Goal: Task Accomplishment & Management: Use online tool/utility

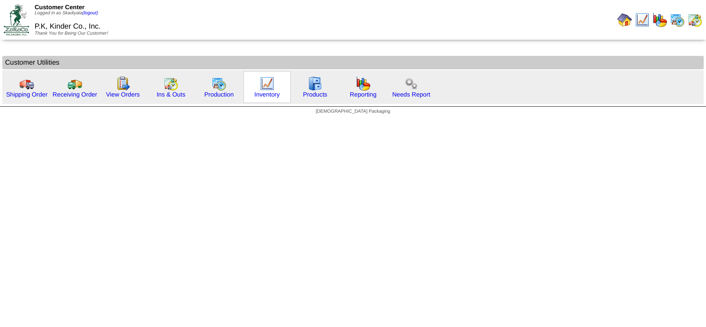
click at [266, 76] on img at bounding box center [267, 83] width 15 height 15
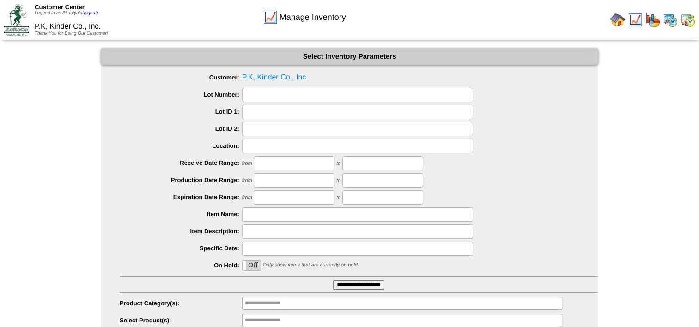
scroll to position [39, 0]
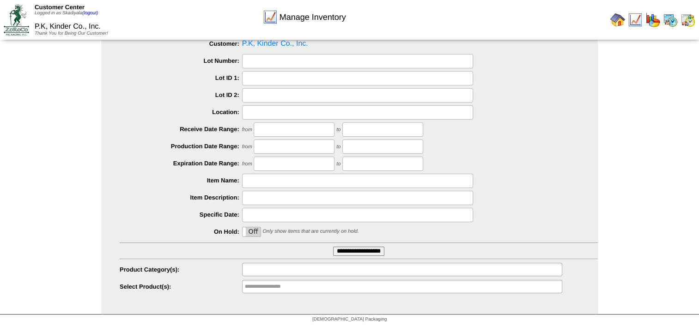
click at [275, 270] on input "text" at bounding box center [274, 270] width 59 height 12
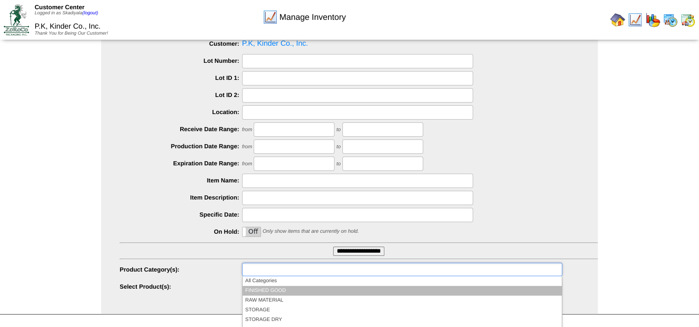
click at [274, 290] on li "FINISHED GOOD" at bounding box center [402, 291] width 319 height 10
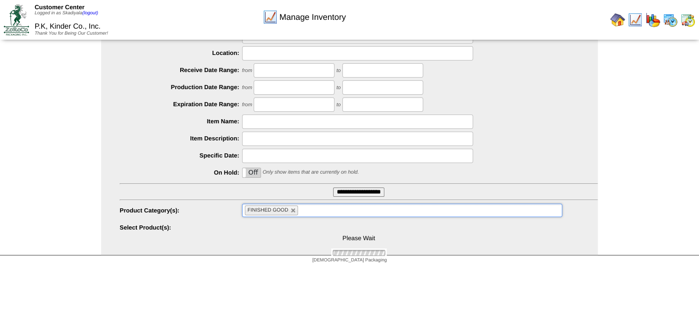
scroll to position [99, 0]
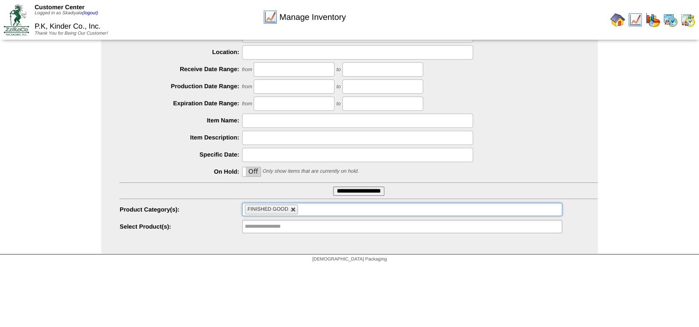
click at [291, 210] on link at bounding box center [294, 210] width 6 height 6
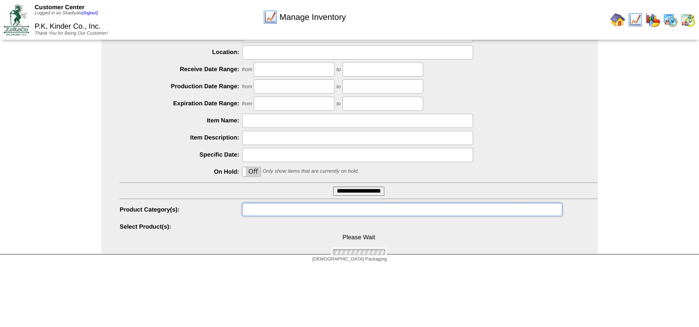
click at [281, 213] on ul at bounding box center [402, 209] width 320 height 13
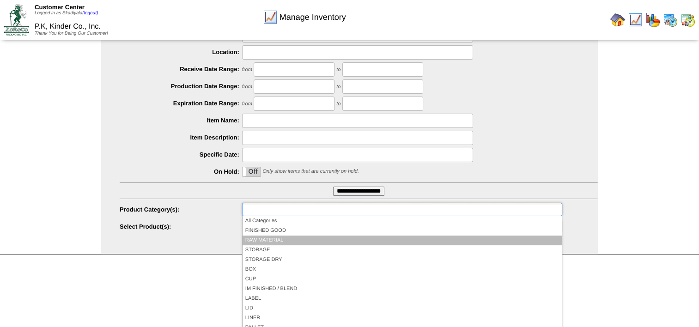
click at [279, 239] on li "RAW MATERIAL" at bounding box center [402, 241] width 319 height 10
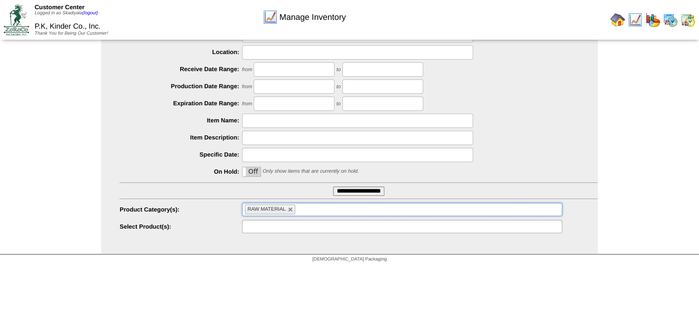
click at [311, 230] on ul at bounding box center [402, 226] width 320 height 13
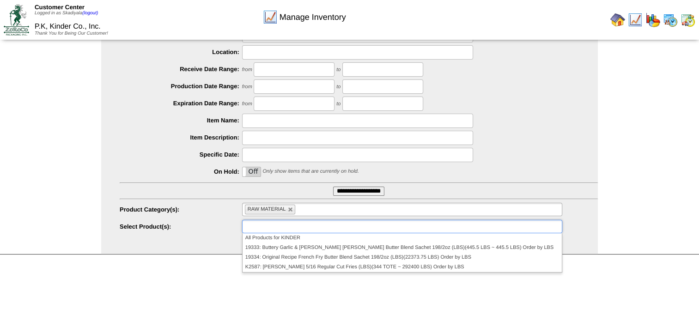
click at [187, 235] on div "Select Inventory Parameters Customer: P.K, Kinder Co., Inc. Lot Number: Lot ID …" at bounding box center [349, 104] width 497 height 299
type input "**********"
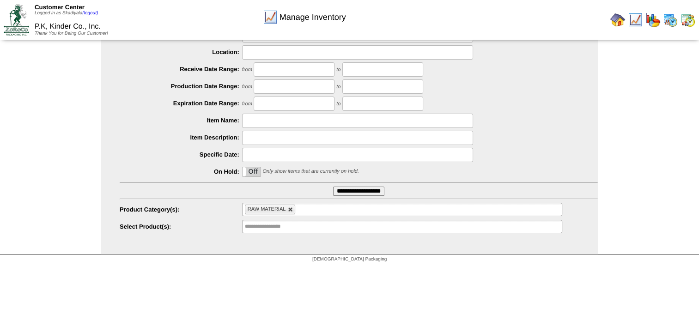
click at [293, 208] on link at bounding box center [291, 210] width 6 height 6
type input "**********"
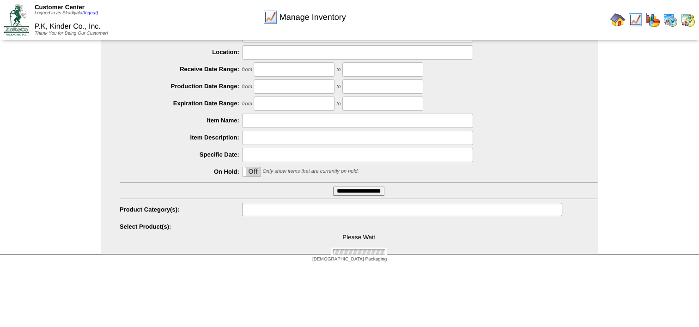
click at [284, 209] on input "text" at bounding box center [274, 210] width 59 height 12
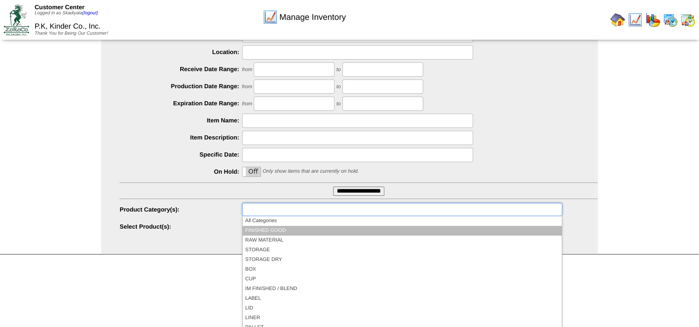
click at [281, 232] on li "FINISHED GOOD" at bounding box center [402, 231] width 319 height 10
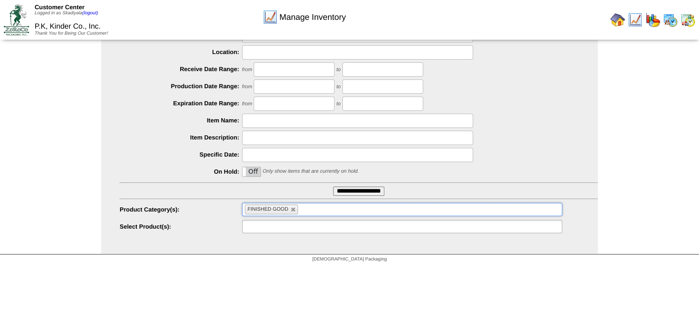
click at [310, 225] on ul at bounding box center [402, 226] width 320 height 13
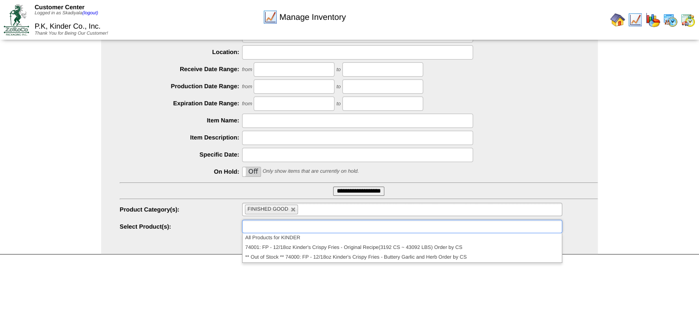
type input "**********"
